Goal: Register for event/course

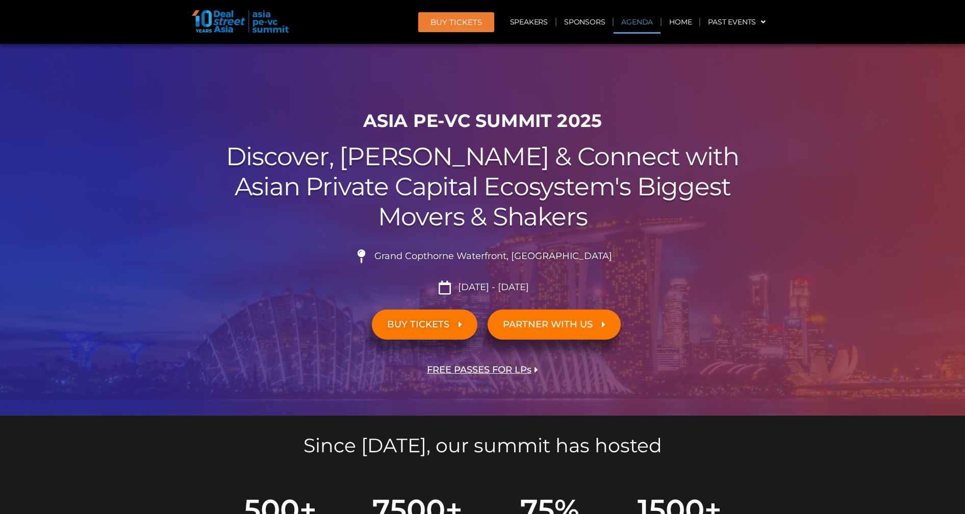
click at [655, 21] on link "Agenda" at bounding box center [637, 21] width 47 height 23
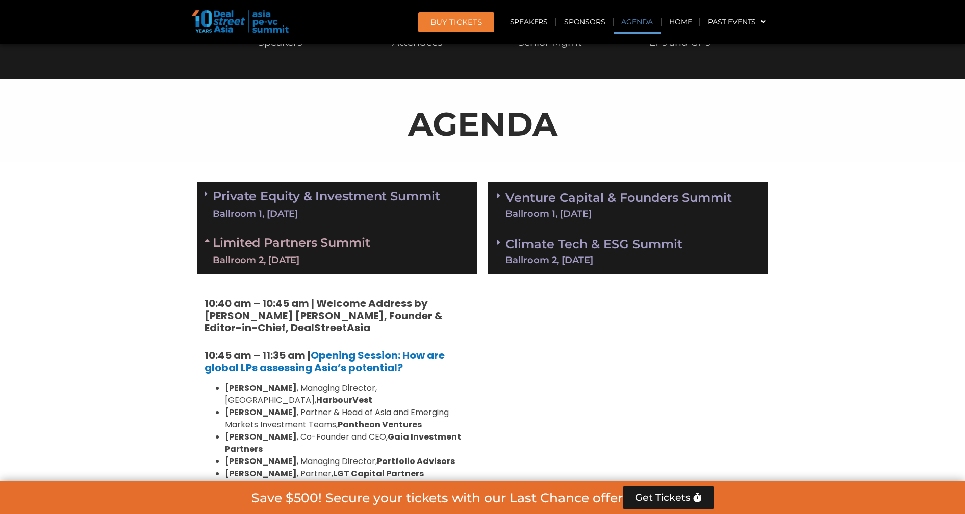
scroll to position [534, 0]
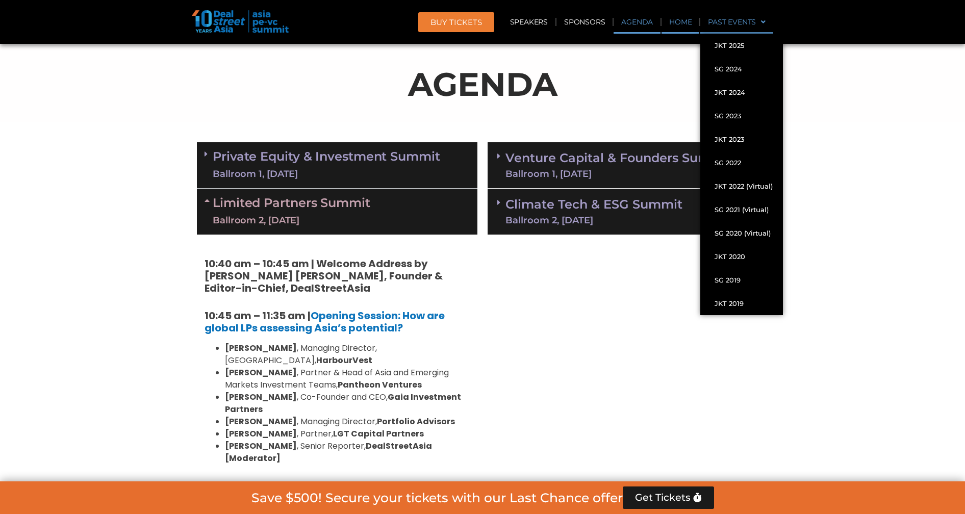
click at [675, 24] on link "Home" at bounding box center [681, 21] width 38 height 23
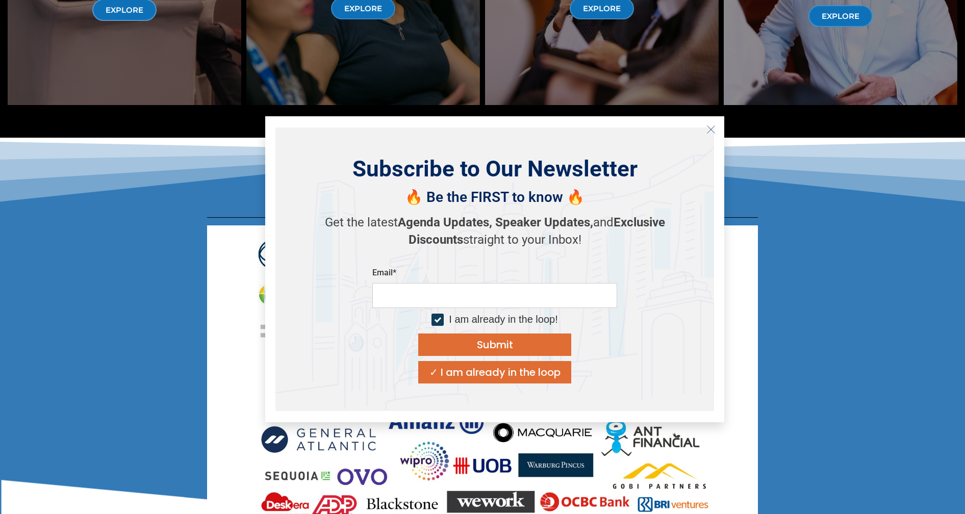
scroll to position [5234, 0]
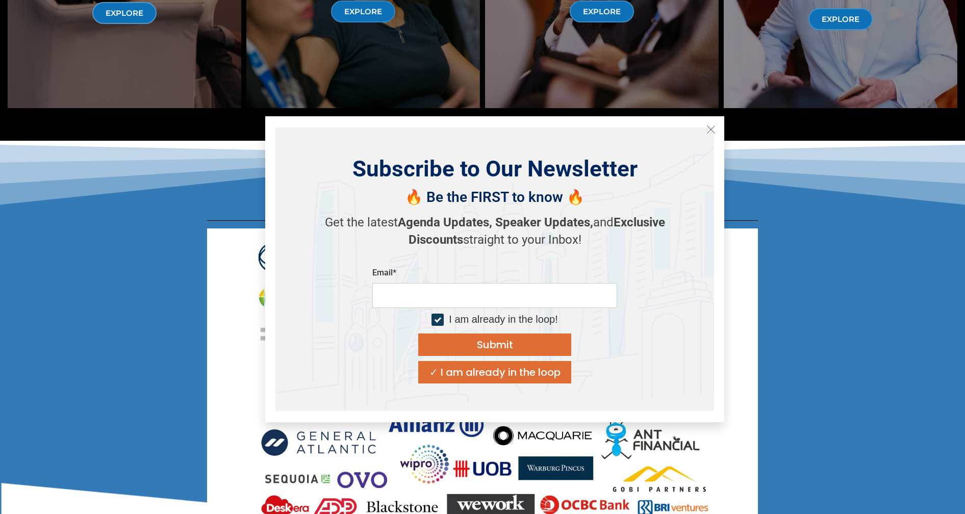
click at [710, 129] on icon "Close" at bounding box center [711, 129] width 9 height 9
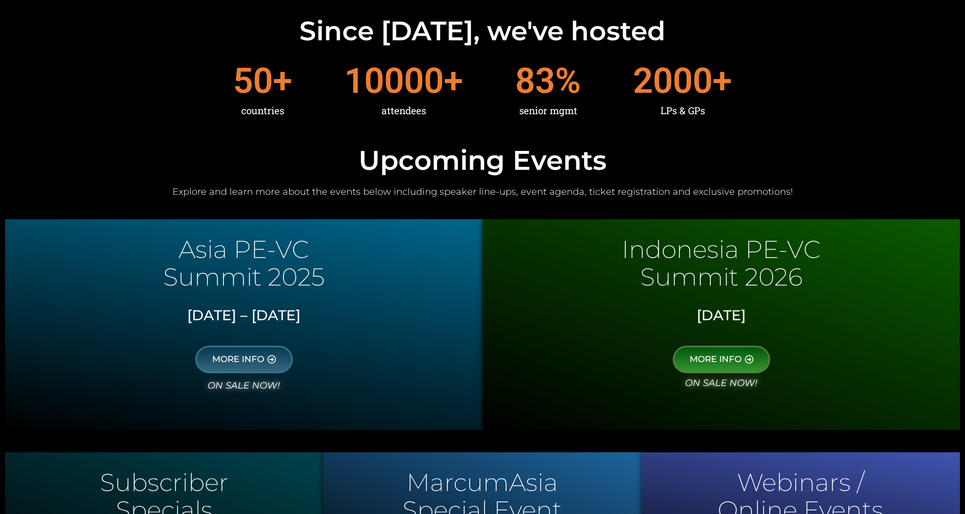
scroll to position [513, 0]
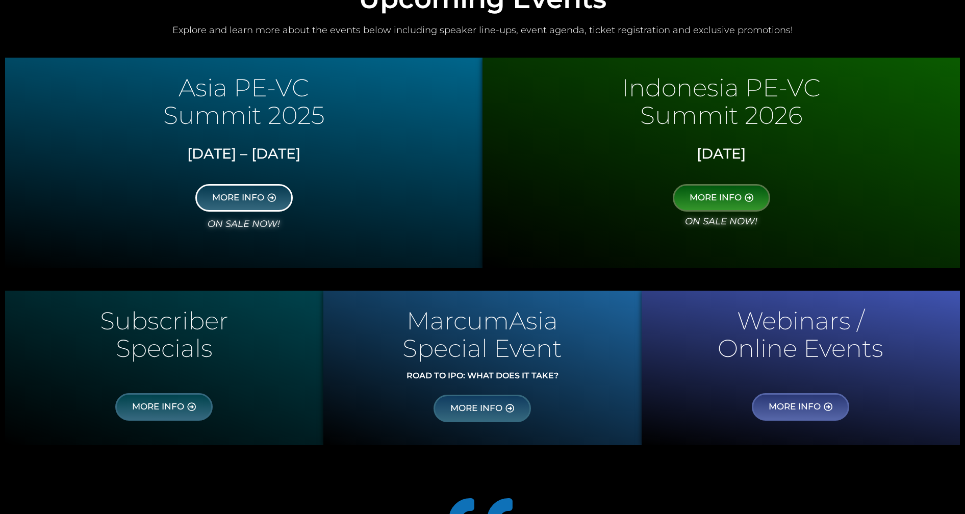
click at [234, 205] on link "MORE INFO" at bounding box center [243, 198] width 97 height 28
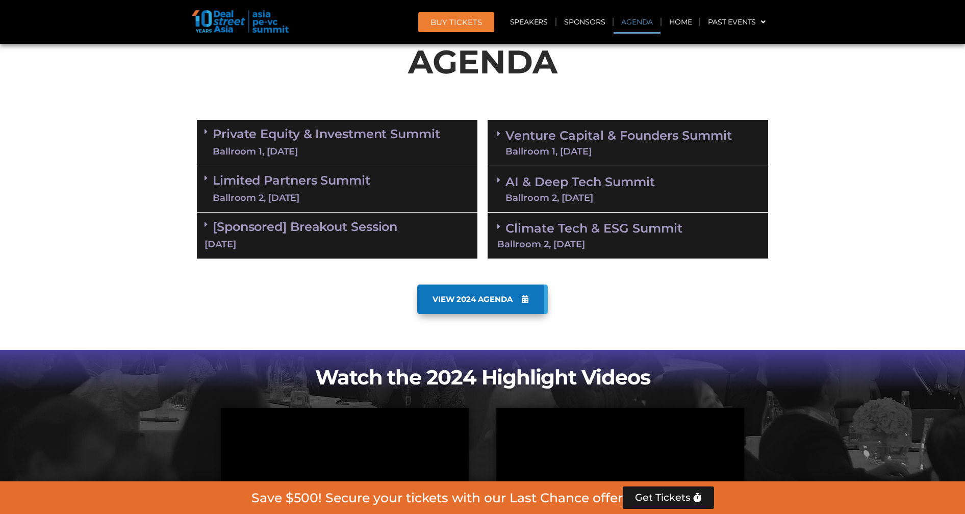
scroll to position [498, 0]
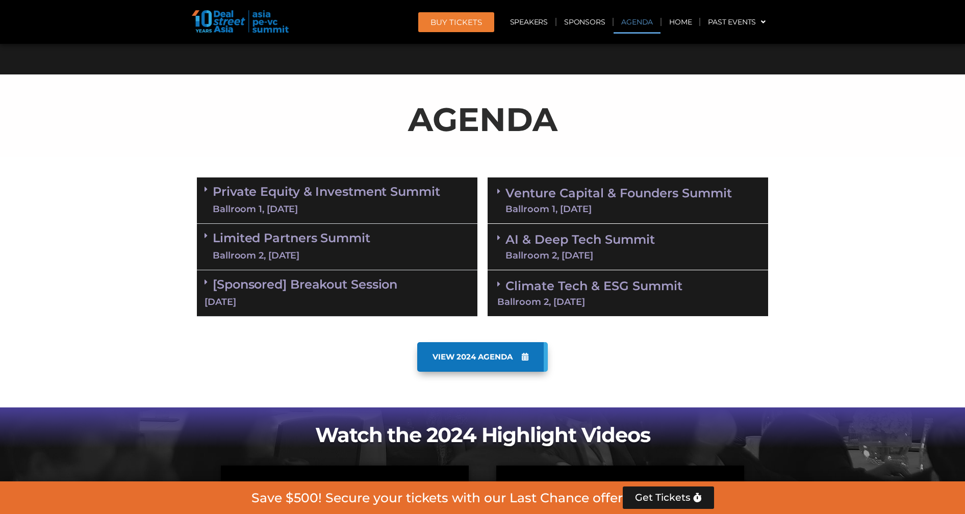
click at [326, 256] on div "Ballroom 2, [DATE]" at bounding box center [292, 255] width 158 height 13
